Goal: Task Accomplishment & Management: Use online tool/utility

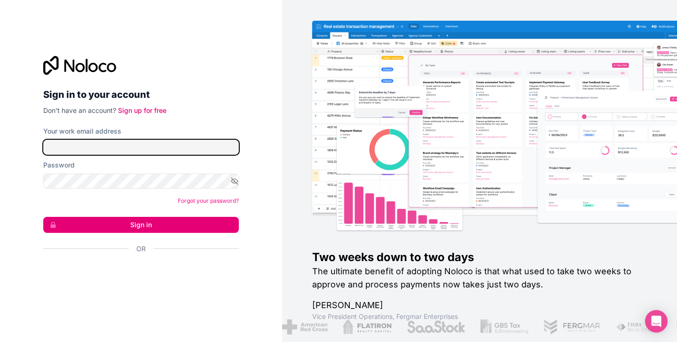
type input "**********"
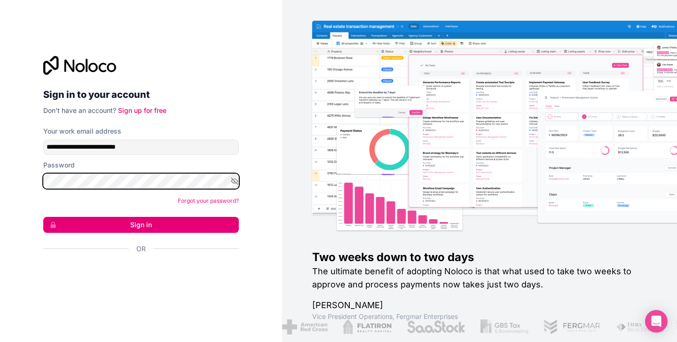
click at [141, 224] on button "Sign in" at bounding box center [141, 225] width 196 height 16
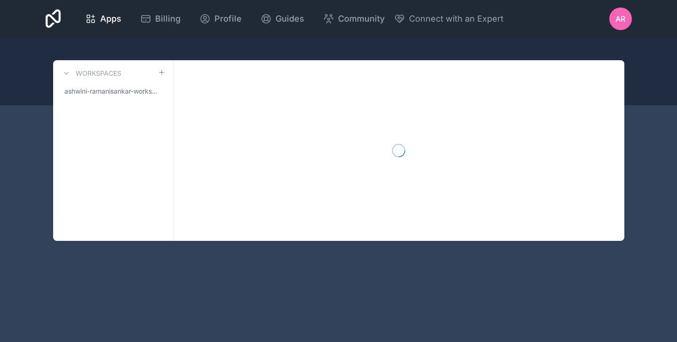
click at [160, 228] on div "Workspaces ashwini-ramanisankar-workspace" at bounding box center [113, 150] width 120 height 181
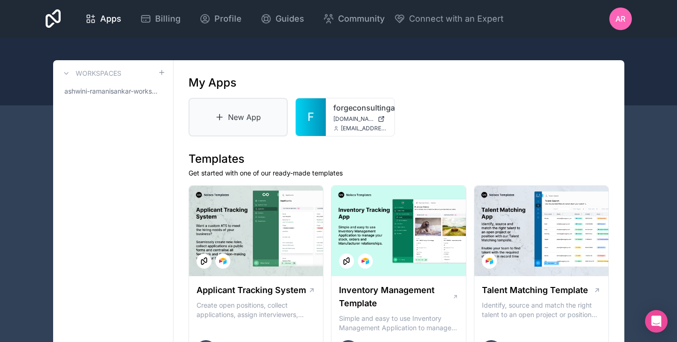
click at [223, 118] on icon at bounding box center [219, 116] width 9 height 9
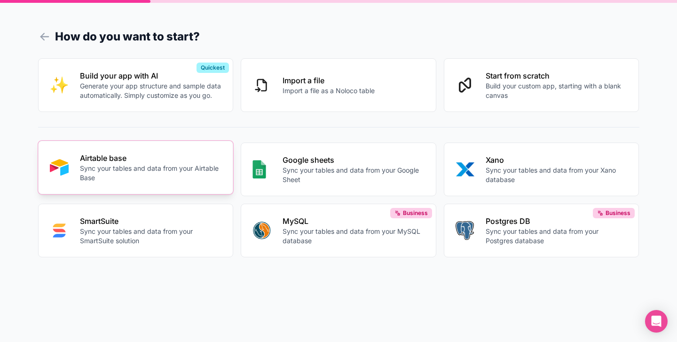
click at [181, 168] on p "Sync your tables and data from your Airtable Base" at bounding box center [151, 173] width 142 height 19
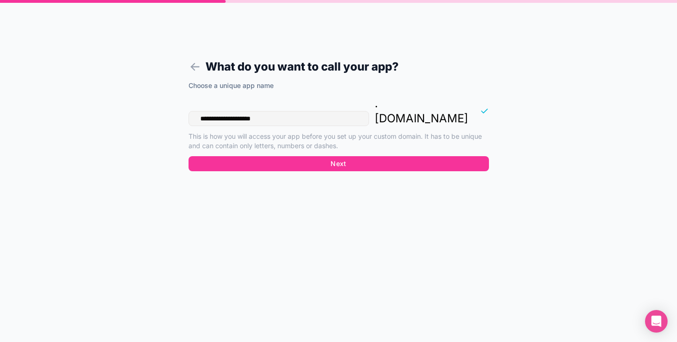
drag, startPoint x: 278, startPoint y: 103, endPoint x: 162, endPoint y: 98, distance: 116.3
click at [162, 97] on form "**********" at bounding box center [338, 182] width 361 height 319
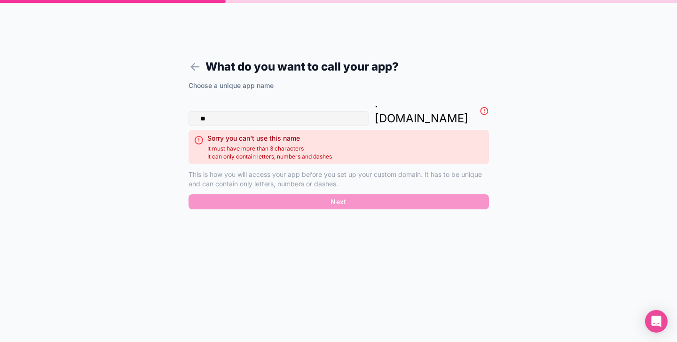
type input "*"
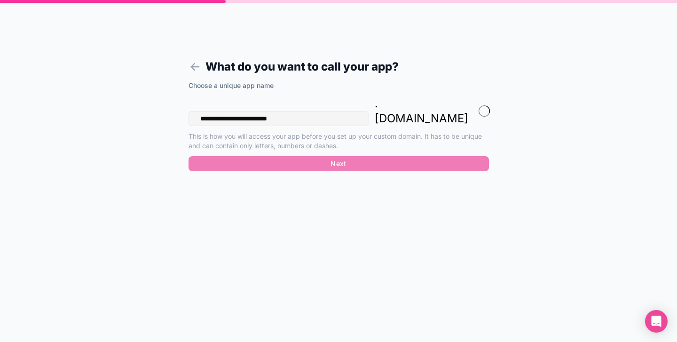
type input "**********"
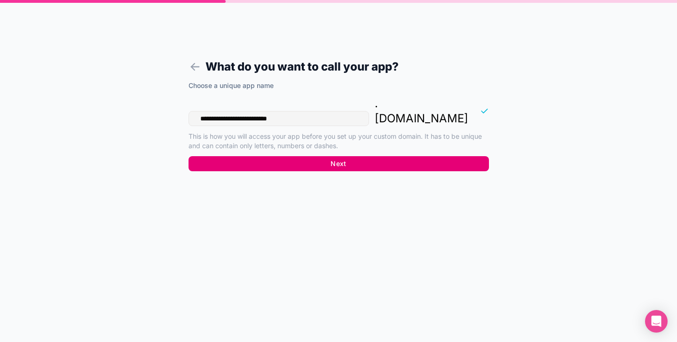
click at [366, 156] on button "Next" at bounding box center [339, 163] width 300 height 15
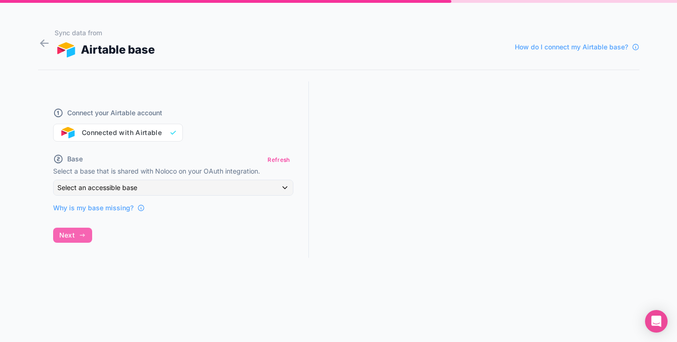
click at [166, 183] on div "Select an accessible base" at bounding box center [173, 187] width 239 height 15
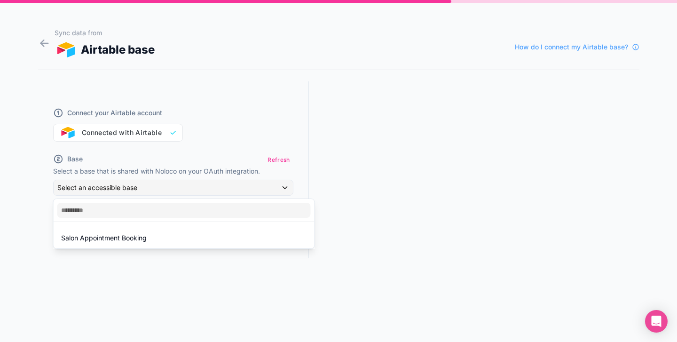
click at [249, 134] on div at bounding box center [338, 171] width 677 height 342
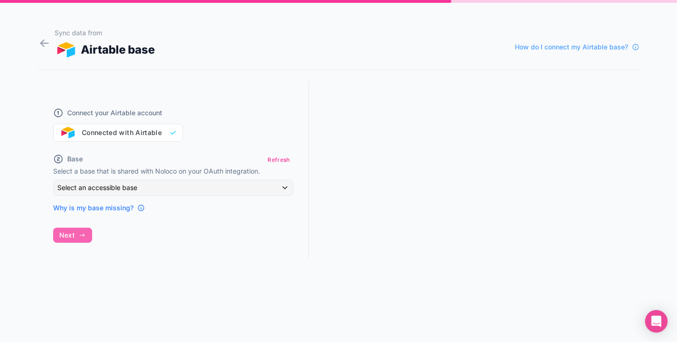
click at [94, 206] on span "Why is my base missing?" at bounding box center [93, 207] width 80 height 9
click at [278, 159] on button "Refresh" at bounding box center [278, 160] width 29 height 14
click at [569, 46] on span "How do I connect my Airtable base?" at bounding box center [571, 46] width 113 height 9
click at [43, 45] on icon at bounding box center [44, 43] width 13 height 13
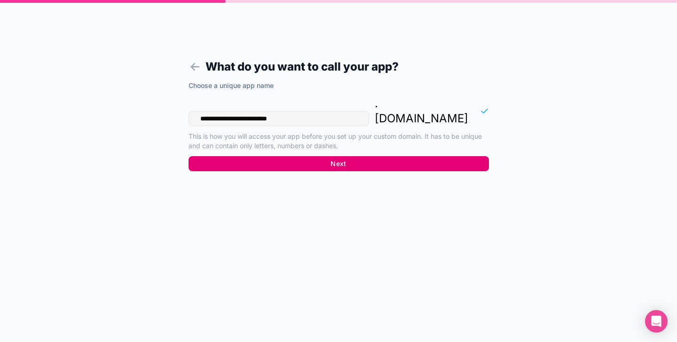
click at [369, 156] on button "Next" at bounding box center [339, 163] width 300 height 15
